Goal: Task Accomplishment & Management: Use online tool/utility

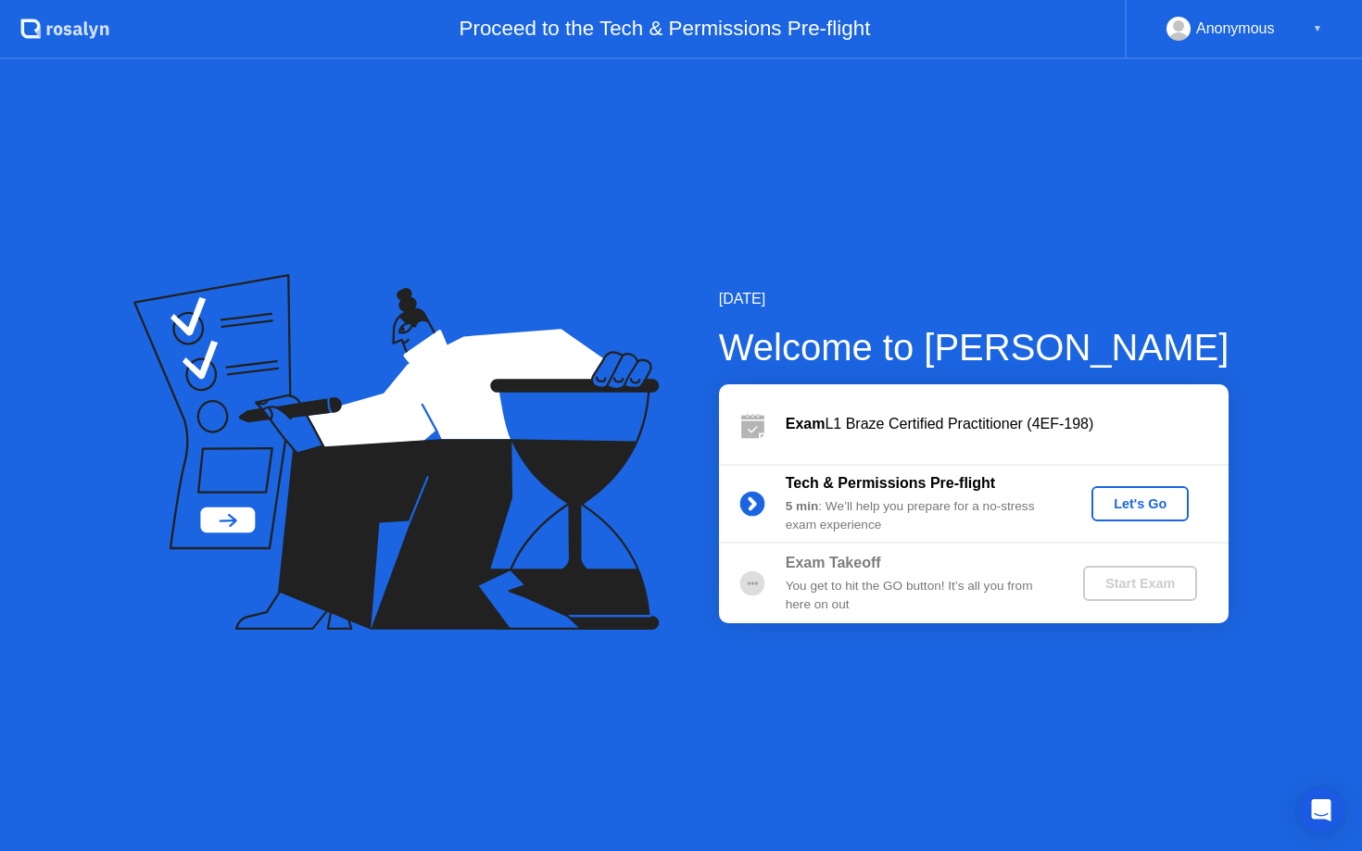
click at [1148, 507] on div "Let's Go" at bounding box center [1140, 503] width 82 height 15
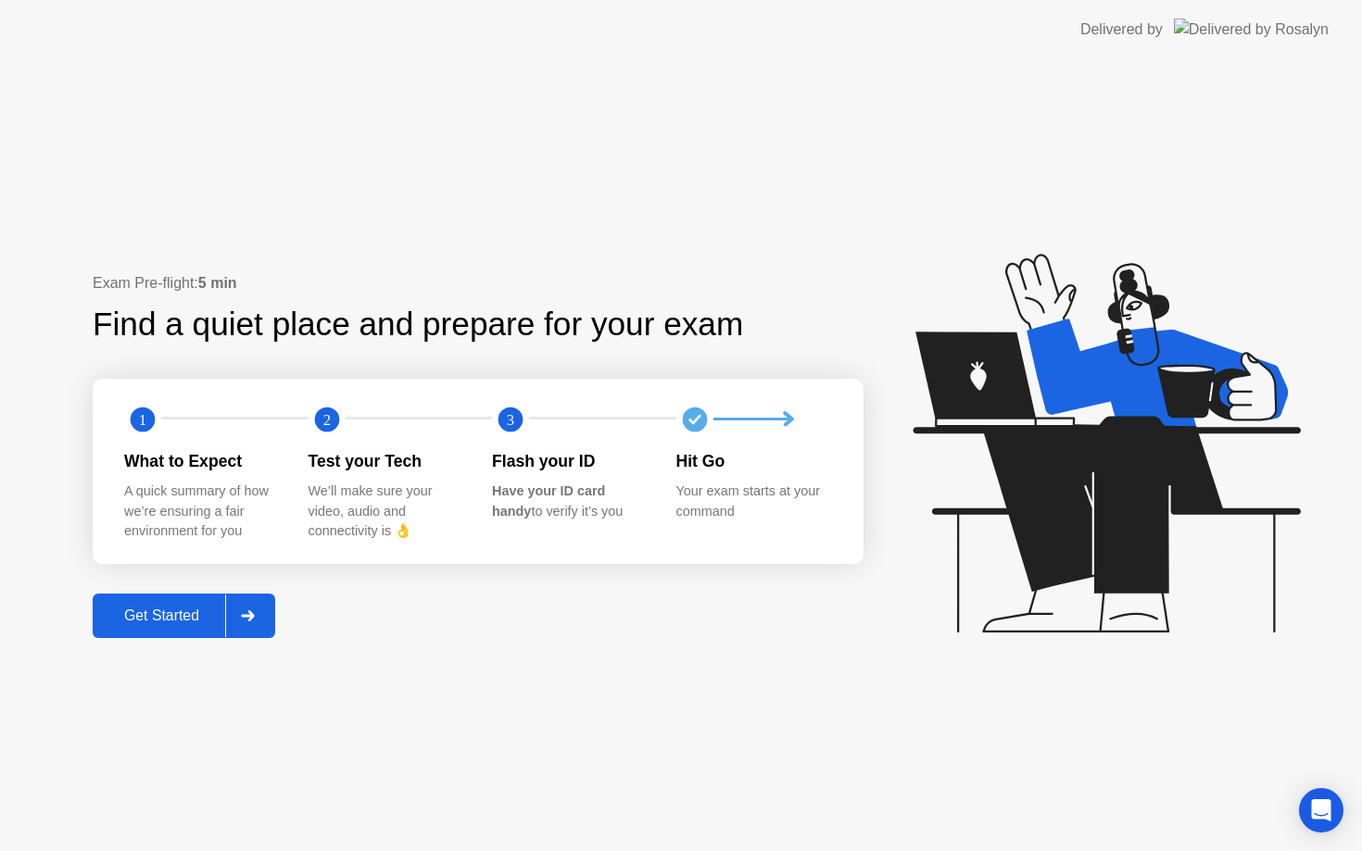
click at [183, 620] on div "Get Started" at bounding box center [161, 616] width 127 height 17
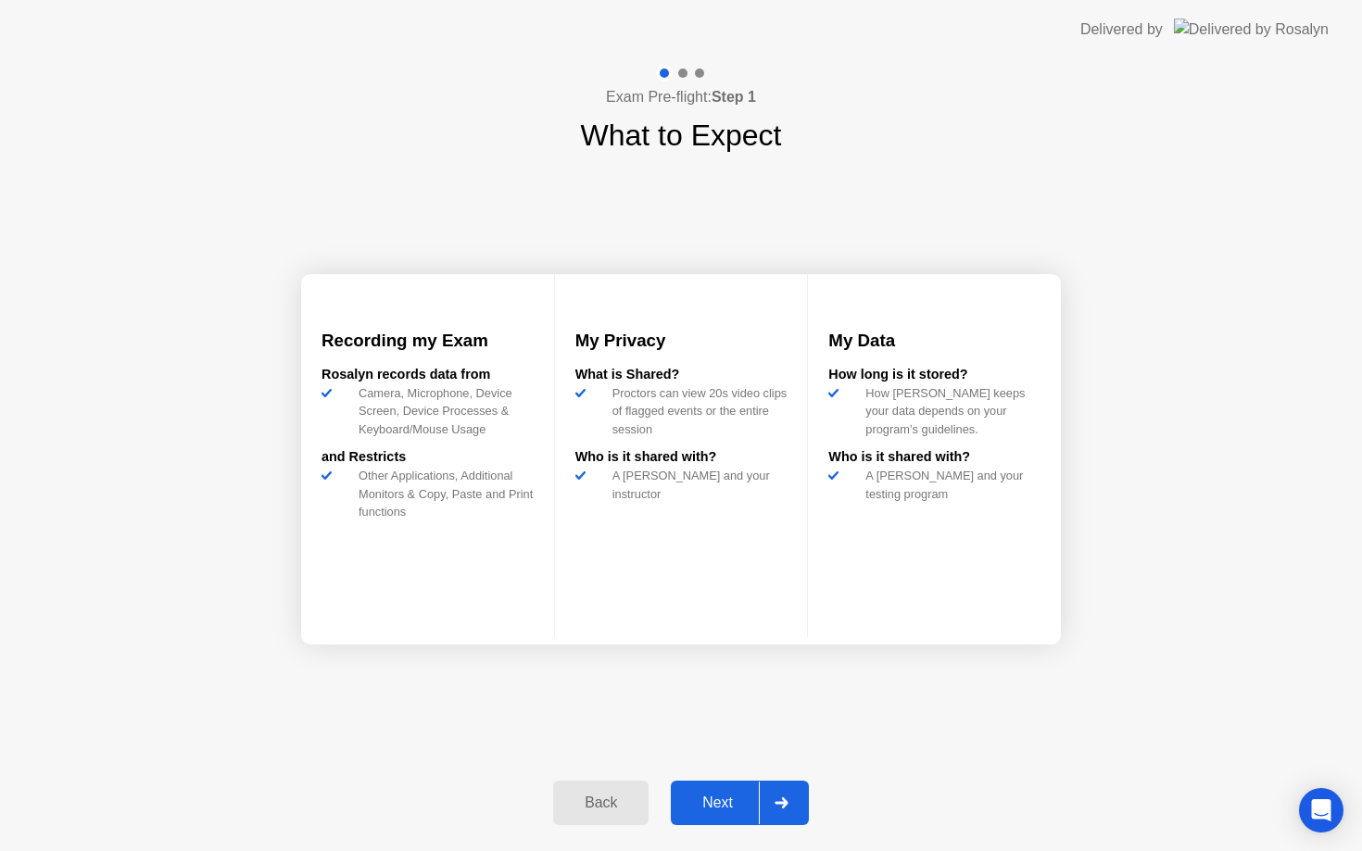
click at [719, 810] on div "Next" at bounding box center [717, 803] width 82 height 17
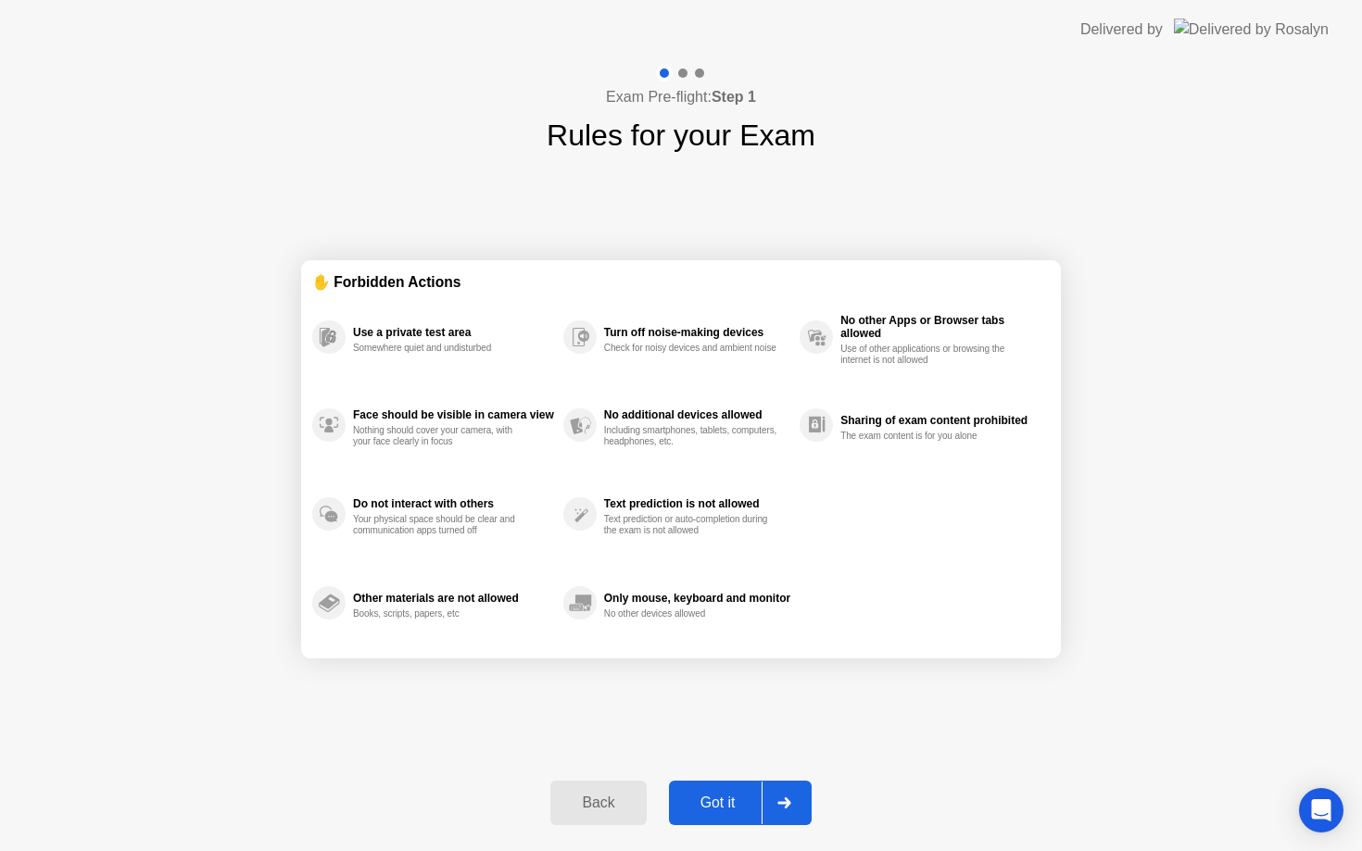
click at [715, 803] on div "Got it" at bounding box center [717, 803] width 87 height 17
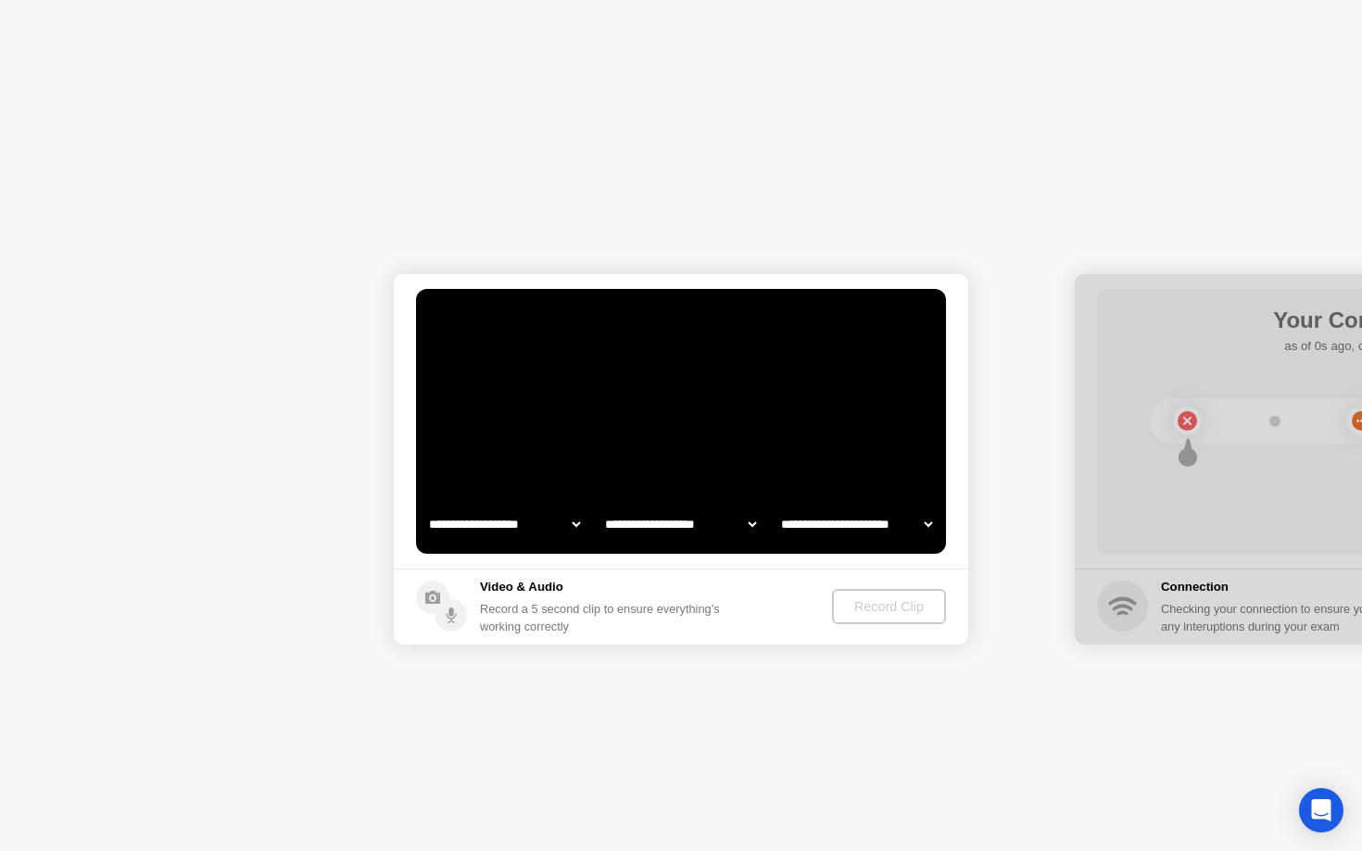
select select "**********"
select select "*******"
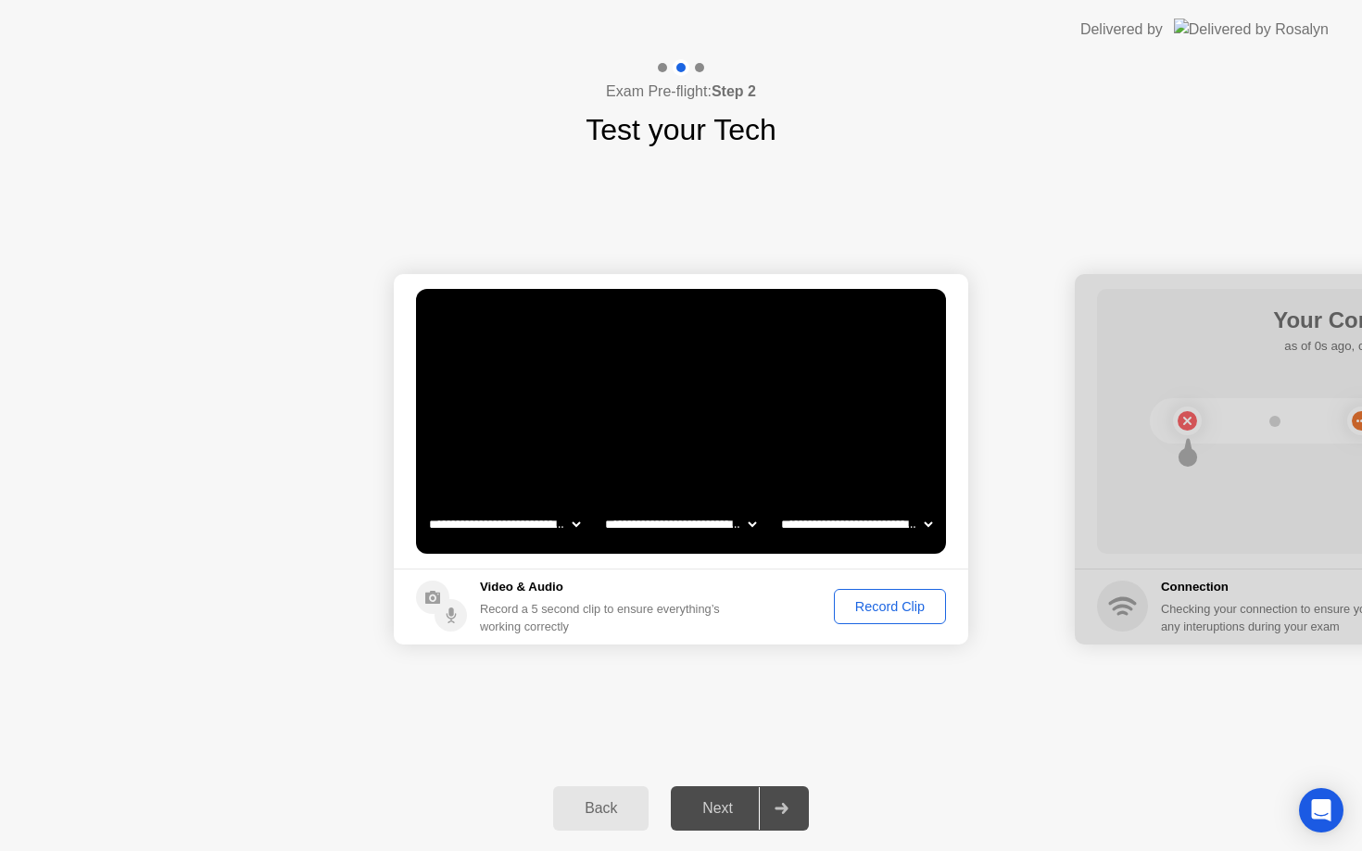
click at [878, 610] on div "Record Clip" at bounding box center [889, 606] width 99 height 15
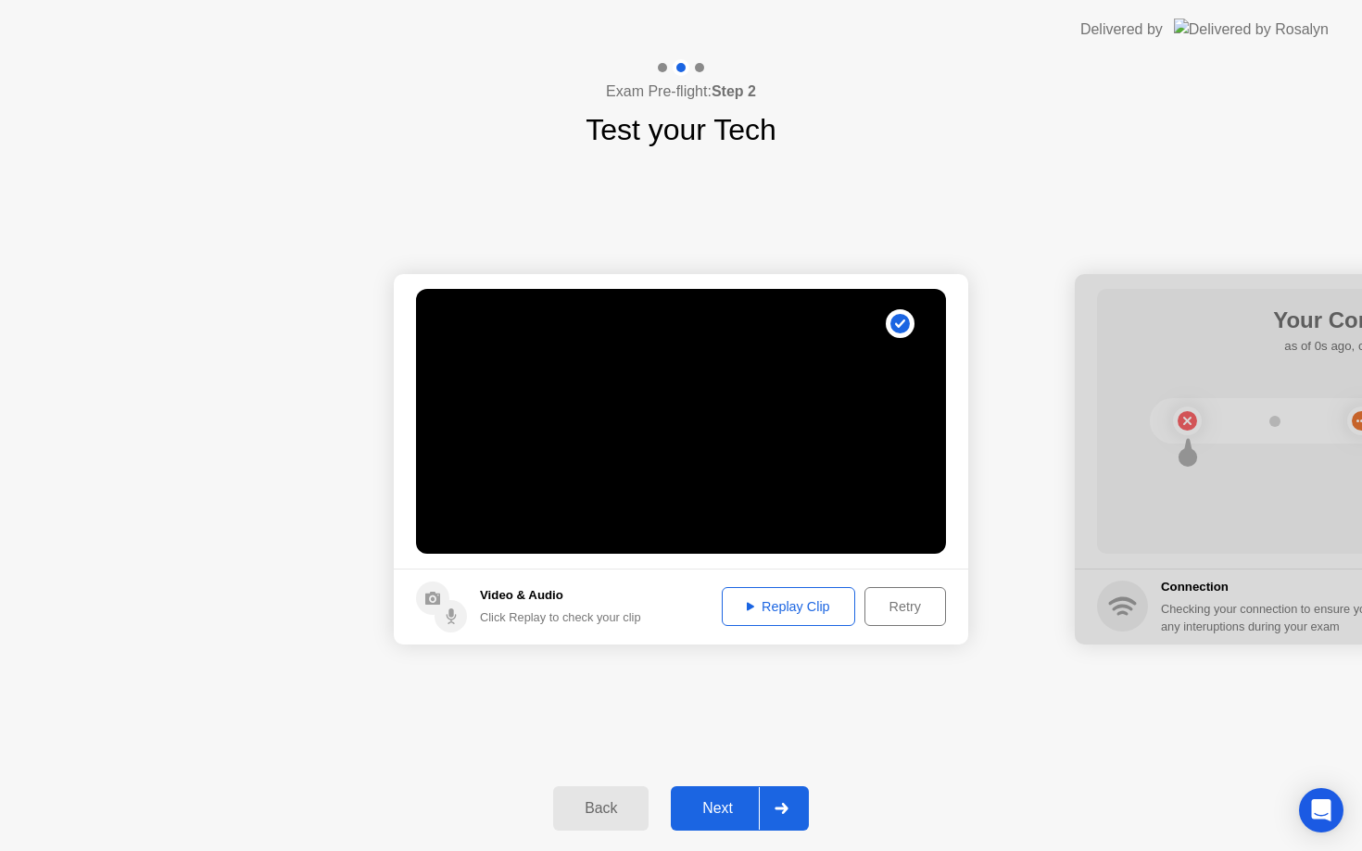
click at [728, 808] on div "Next" at bounding box center [717, 808] width 82 height 17
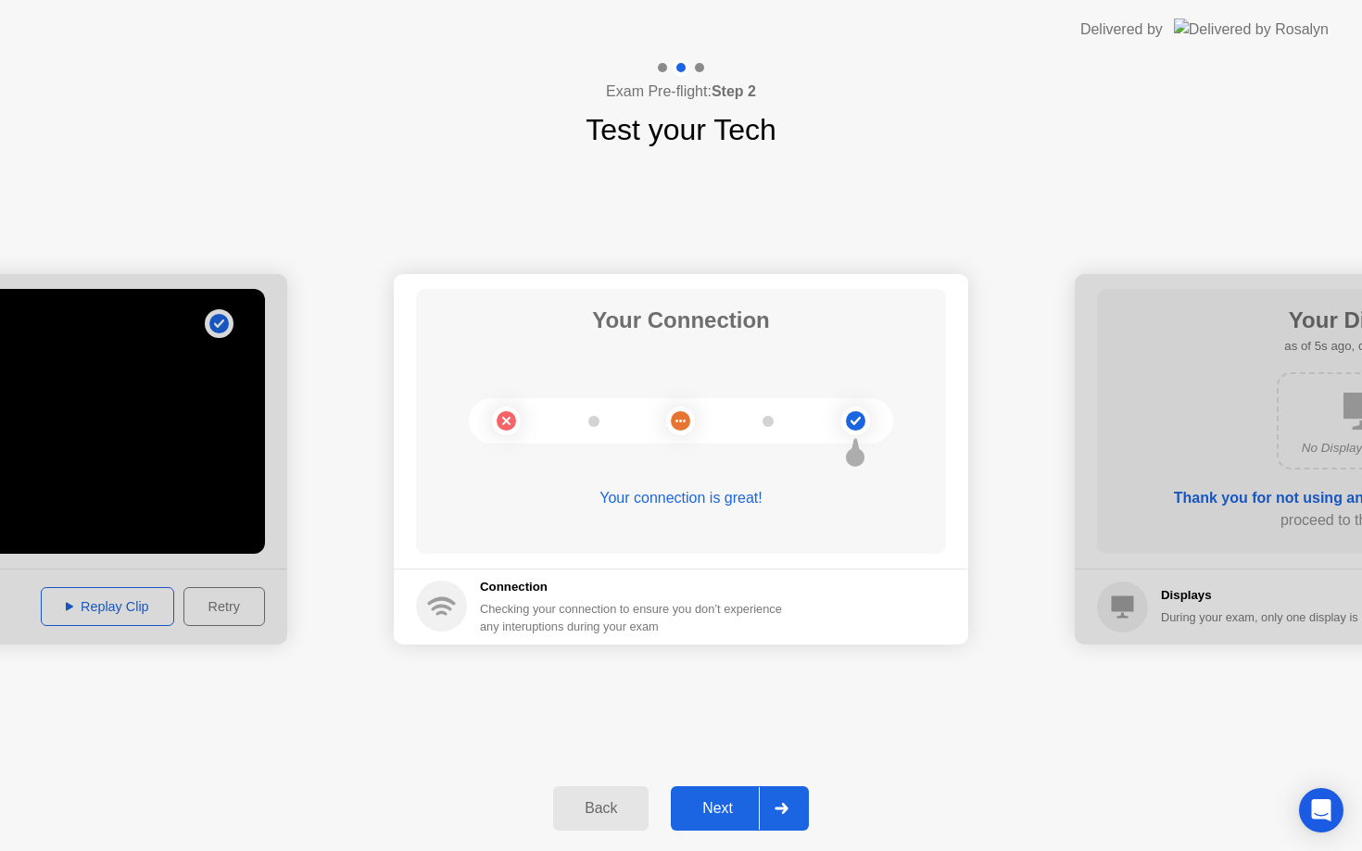
click at [737, 804] on div "Next" at bounding box center [717, 808] width 82 height 17
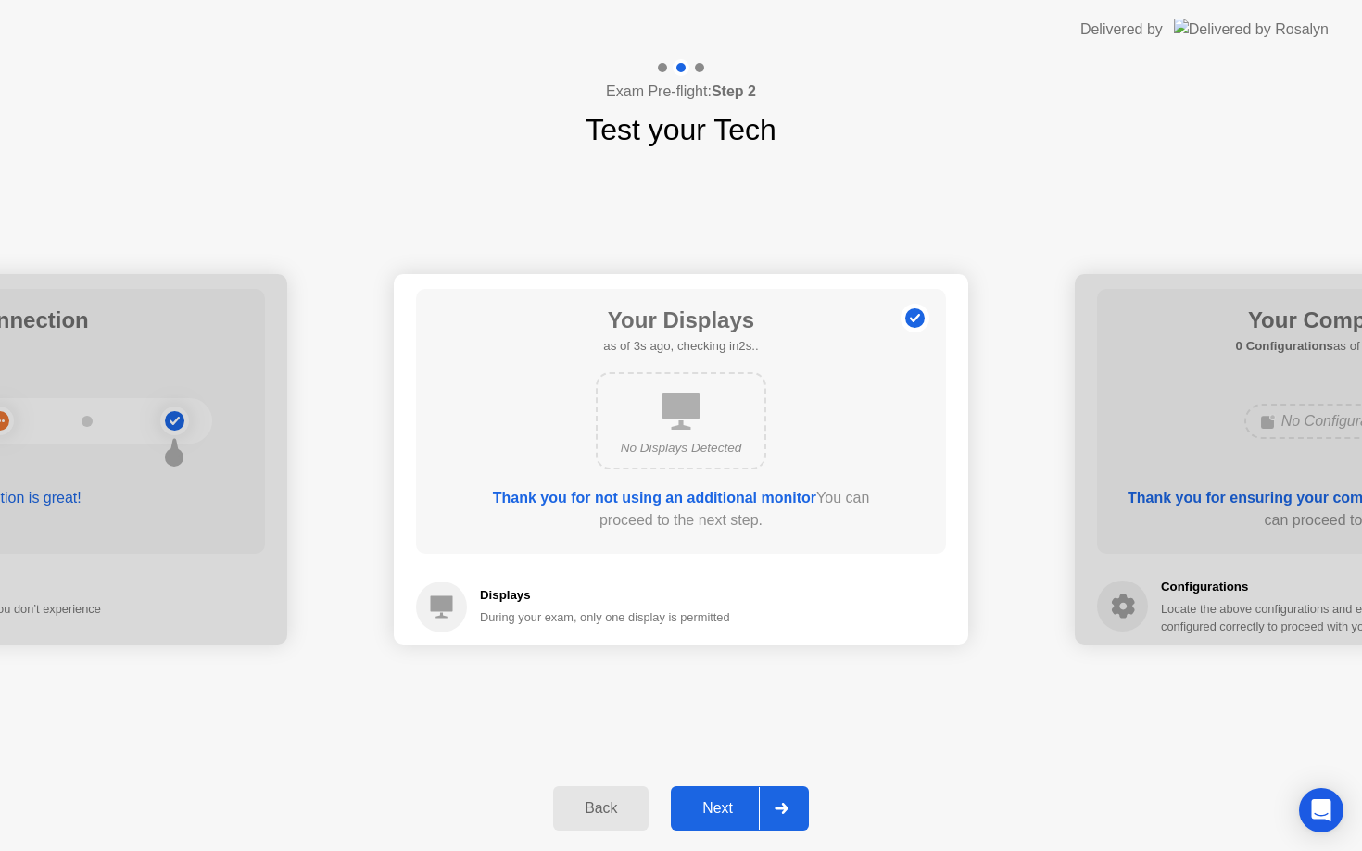
click at [733, 803] on div "Next" at bounding box center [717, 808] width 82 height 17
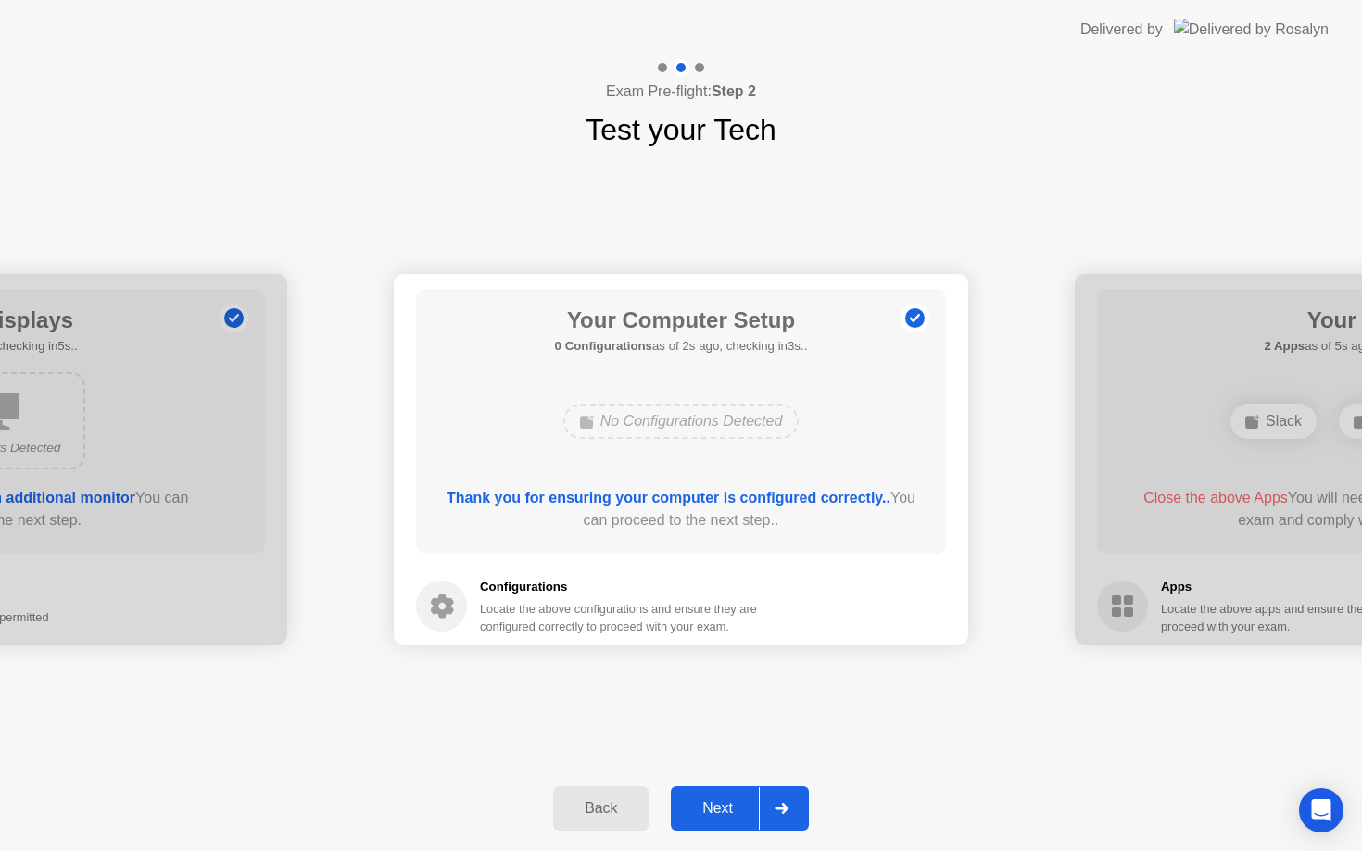
click at [726, 804] on div "Next" at bounding box center [717, 808] width 82 height 17
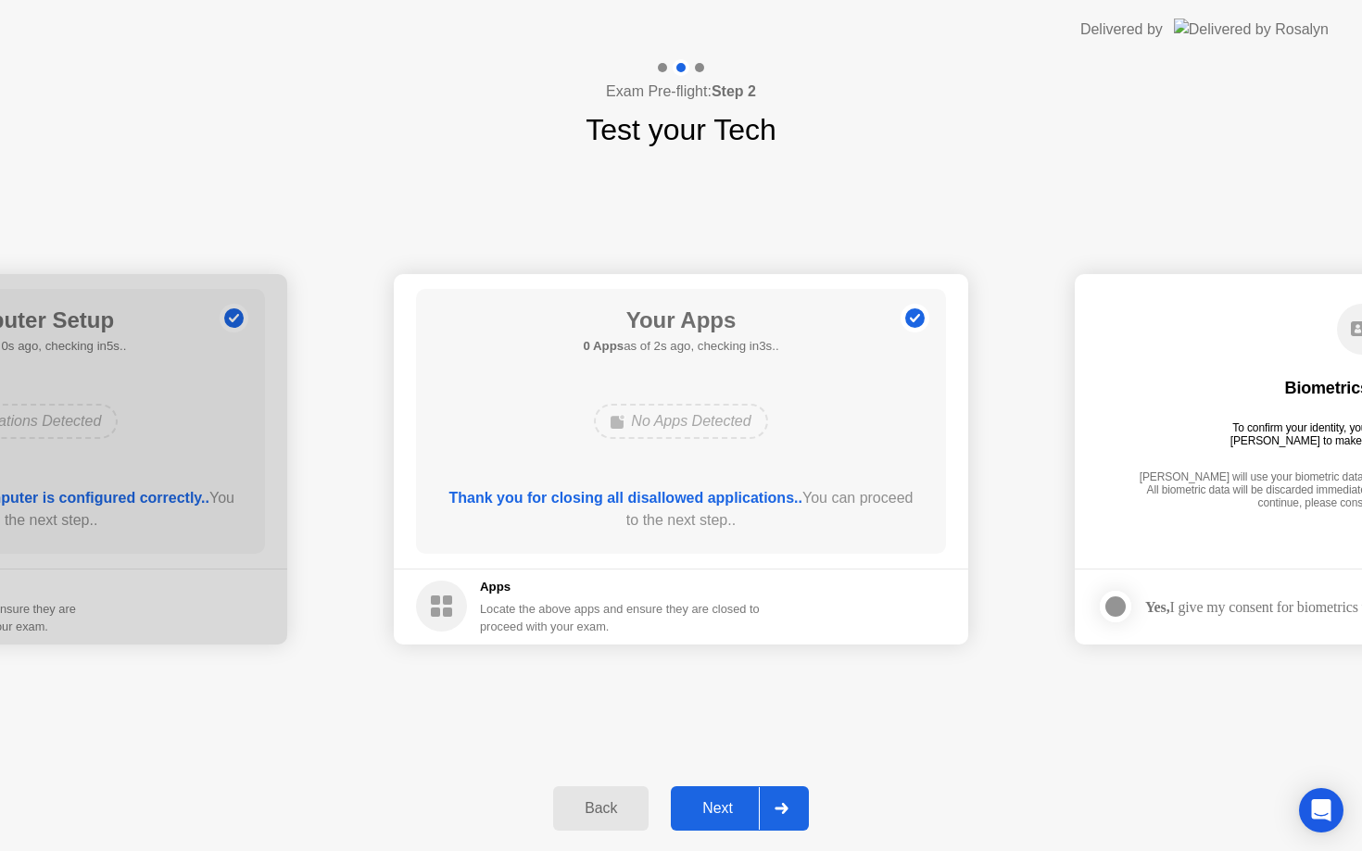
click at [739, 814] on div "Next" at bounding box center [717, 808] width 82 height 17
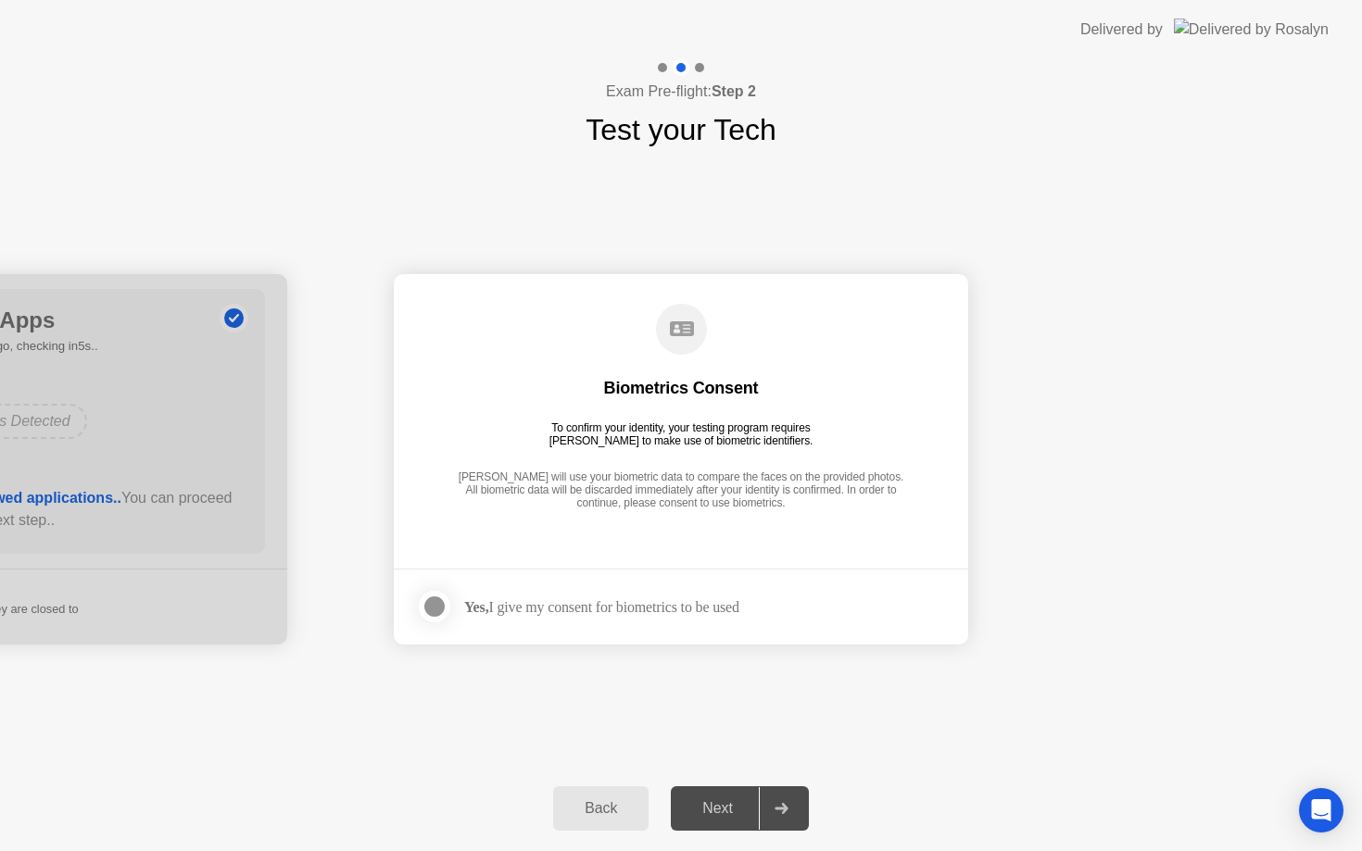
click at [444, 607] on div at bounding box center [434, 607] width 22 height 22
click at [723, 804] on div "Next" at bounding box center [717, 808] width 82 height 17
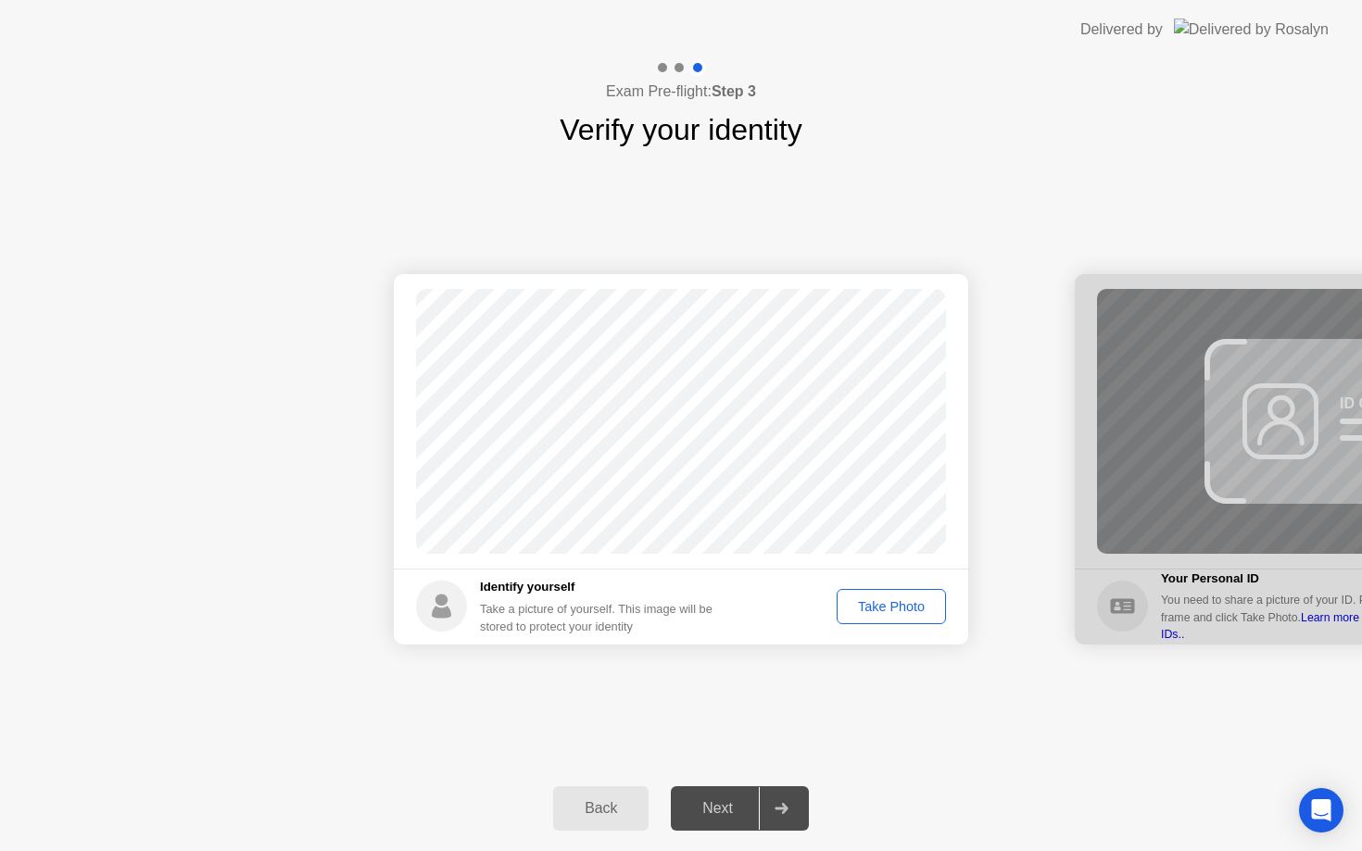
click at [897, 609] on div "Take Photo" at bounding box center [891, 606] width 96 height 15
click at [737, 826] on button "Next" at bounding box center [740, 808] width 138 height 44
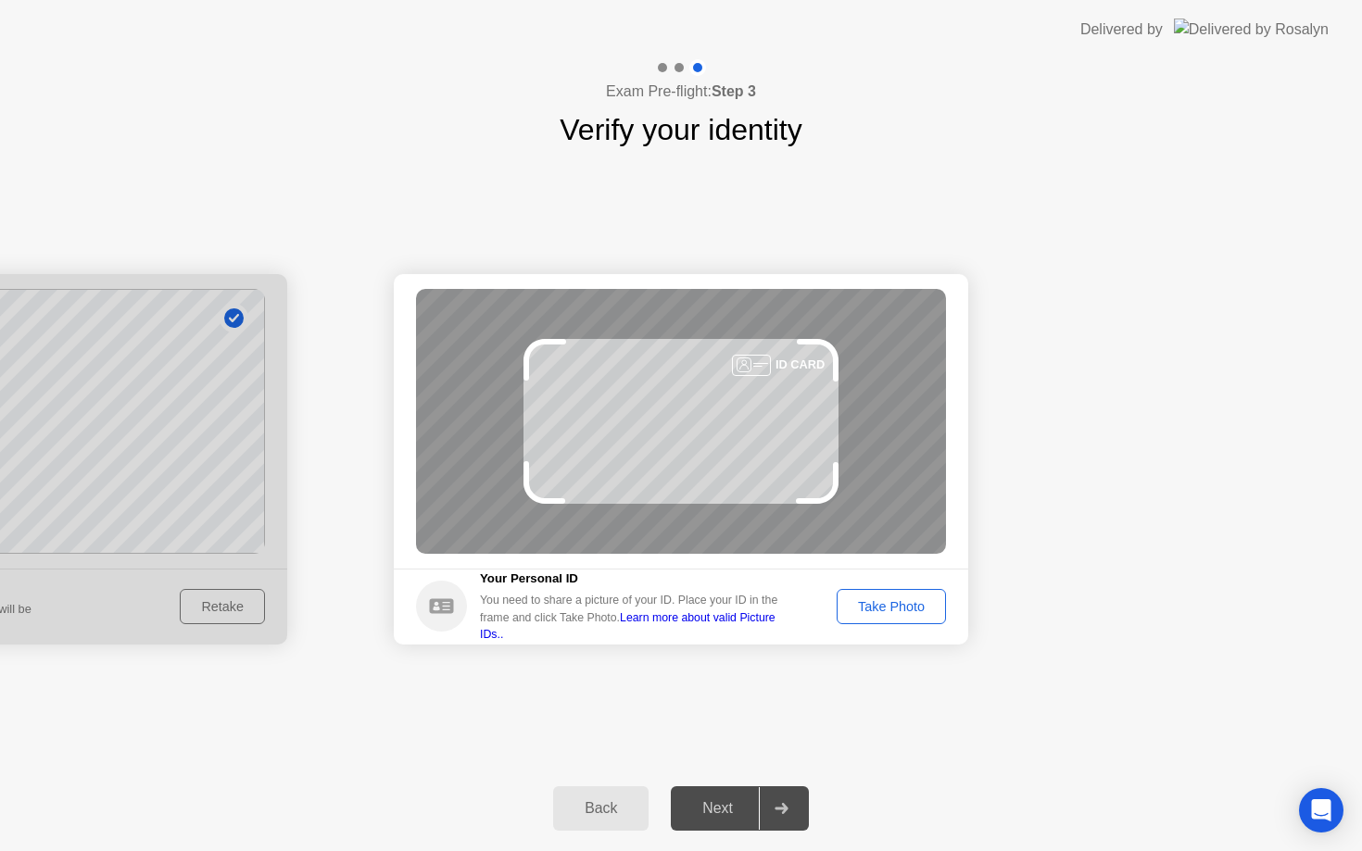
click at [914, 612] on div "Take Photo" at bounding box center [891, 606] width 96 height 15
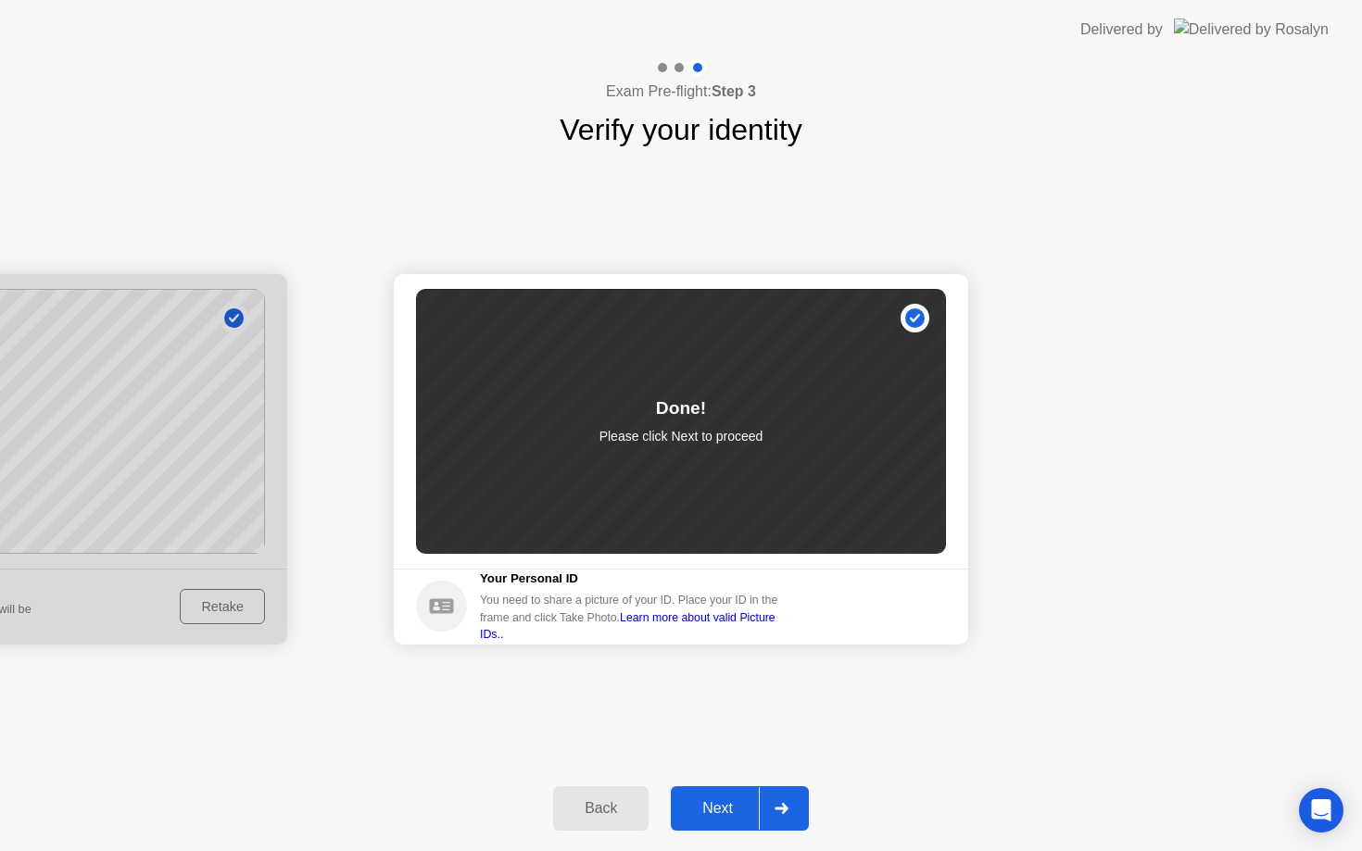
click at [724, 817] on div "Next" at bounding box center [717, 808] width 82 height 17
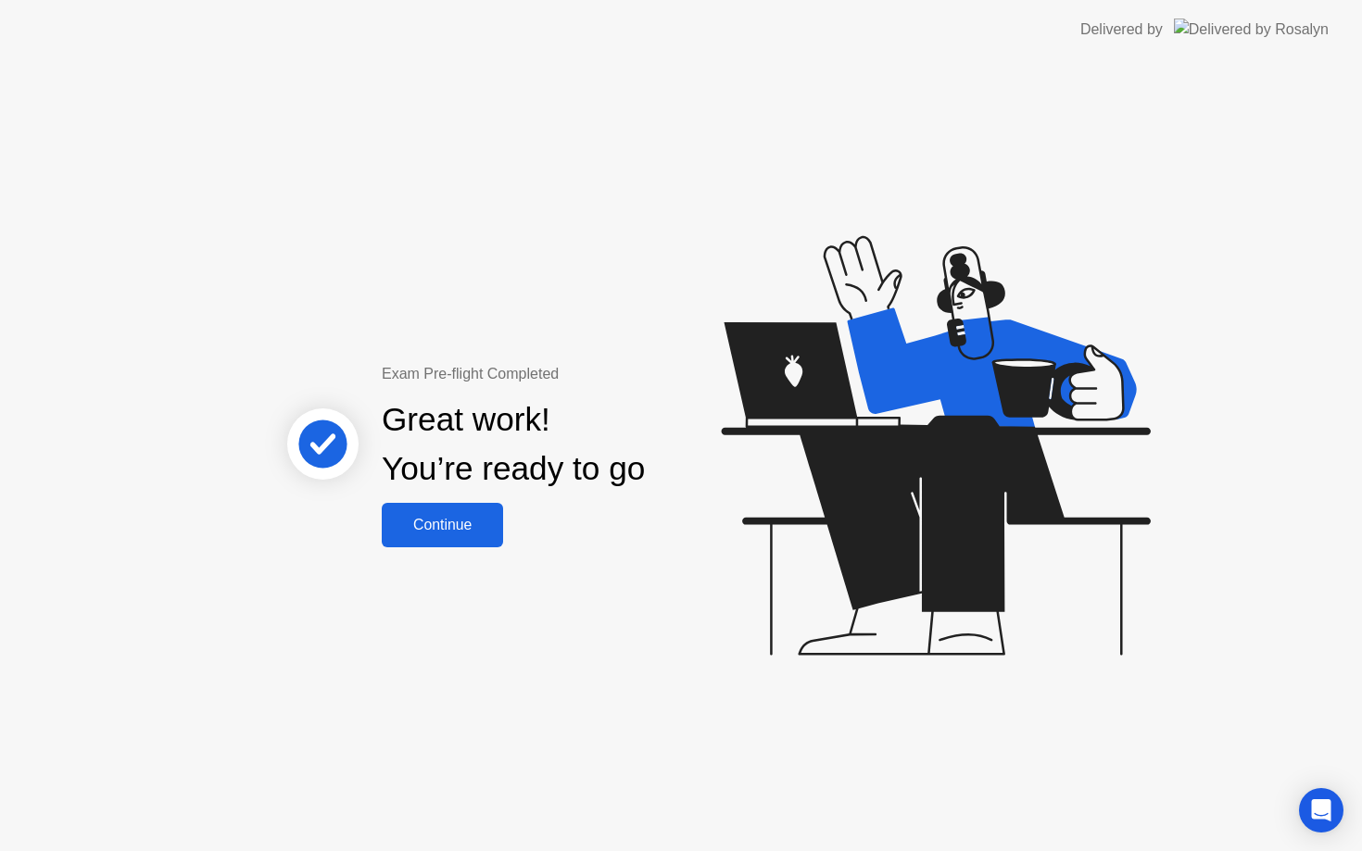
click at [480, 542] on button "Continue" at bounding box center [442, 525] width 121 height 44
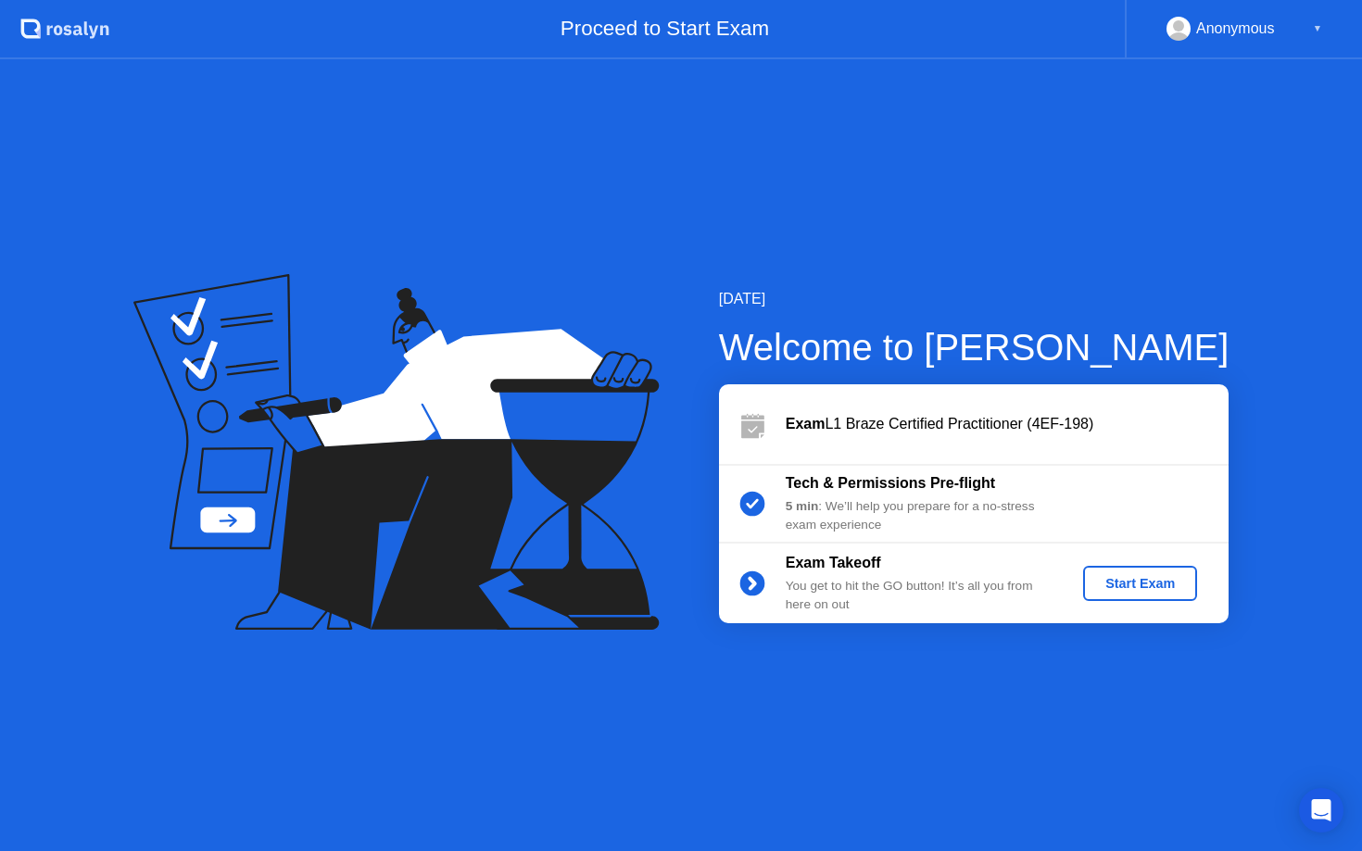
click at [1150, 581] on div "Start Exam" at bounding box center [1139, 583] width 99 height 15
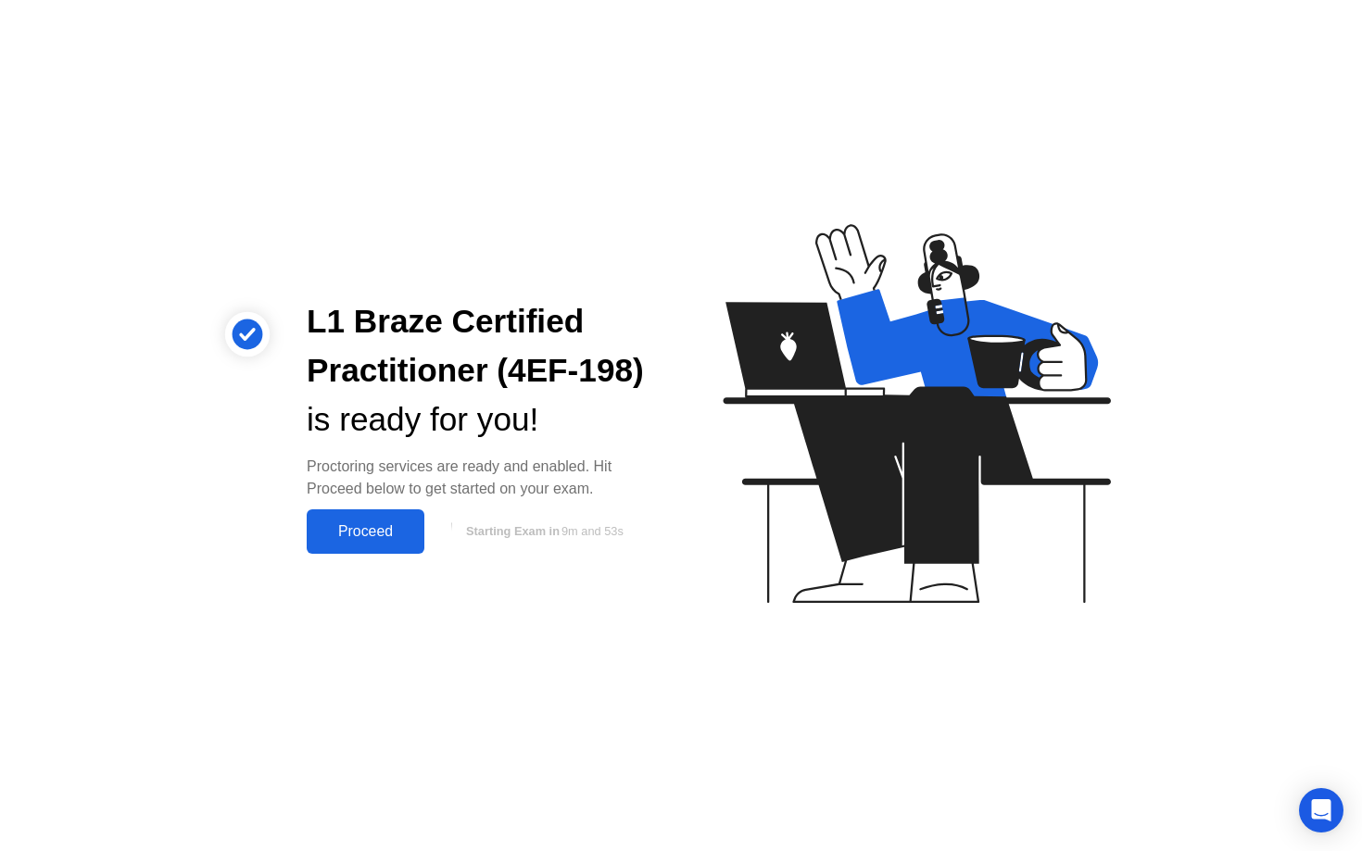
click at [373, 535] on div "Proceed" at bounding box center [365, 531] width 107 height 17
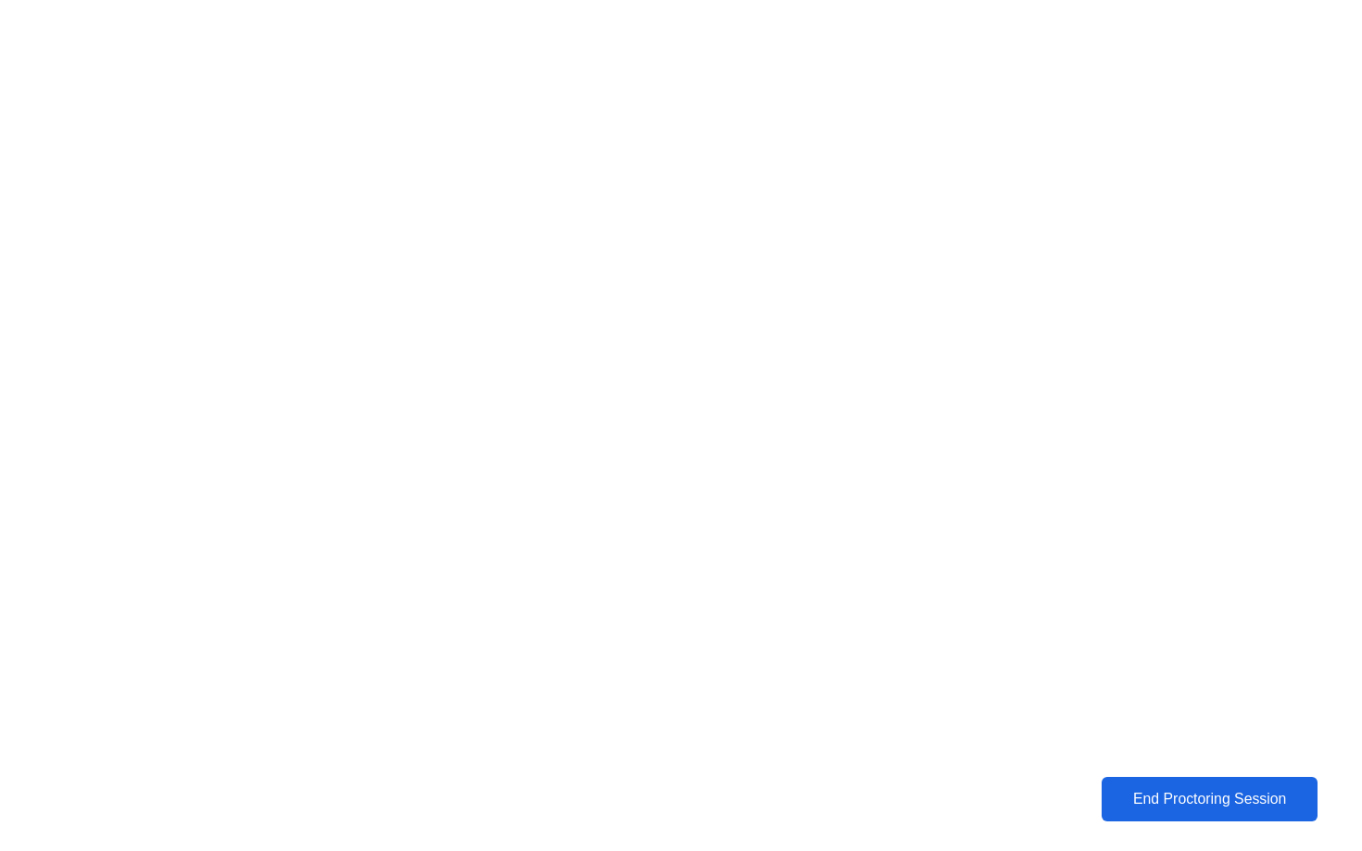
click at [1169, 806] on div "End Proctoring Session" at bounding box center [1209, 799] width 205 height 17
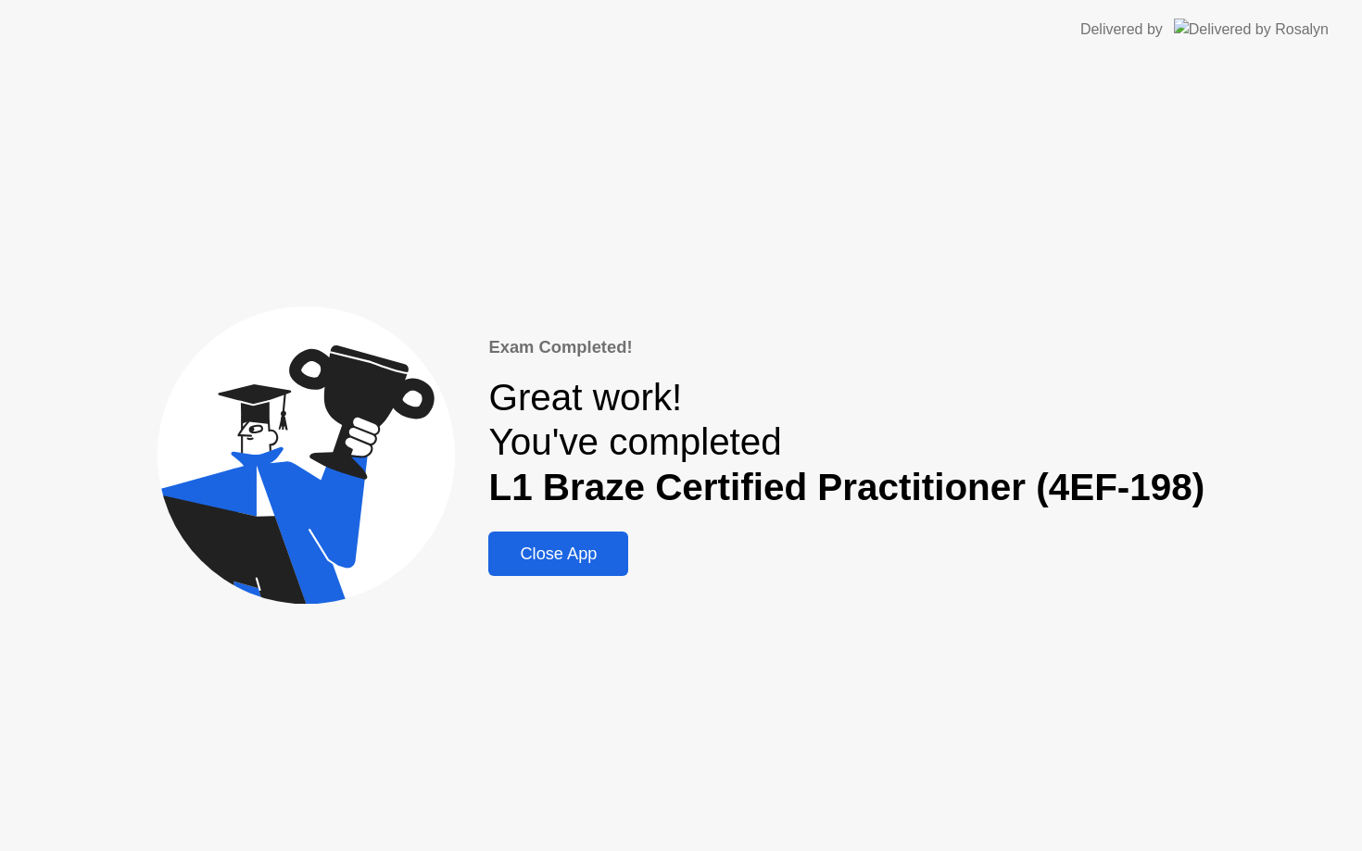
click at [572, 545] on div "Close App" at bounding box center [558, 554] width 129 height 19
